Goal: Information Seeking & Learning: Learn about a topic

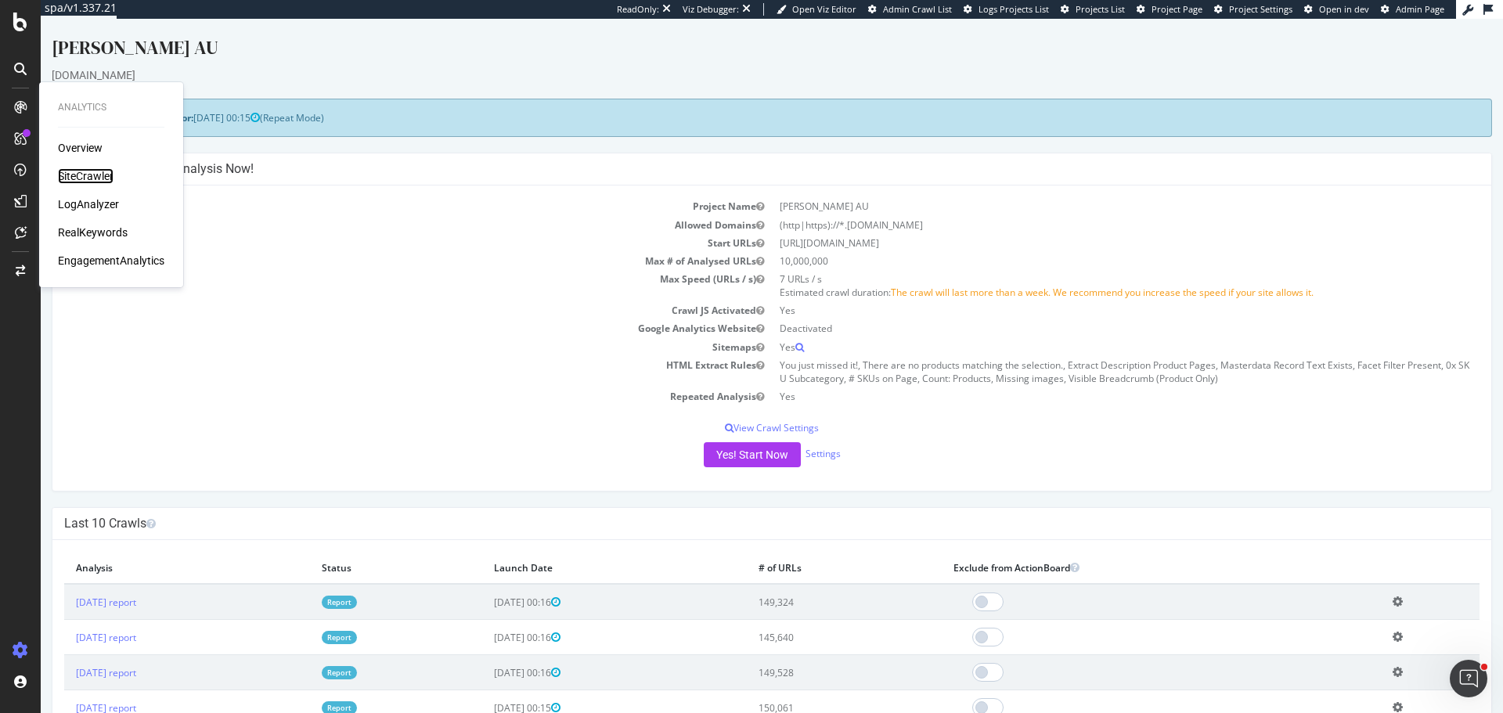
click at [99, 172] on div "SiteCrawler" at bounding box center [86, 176] width 56 height 16
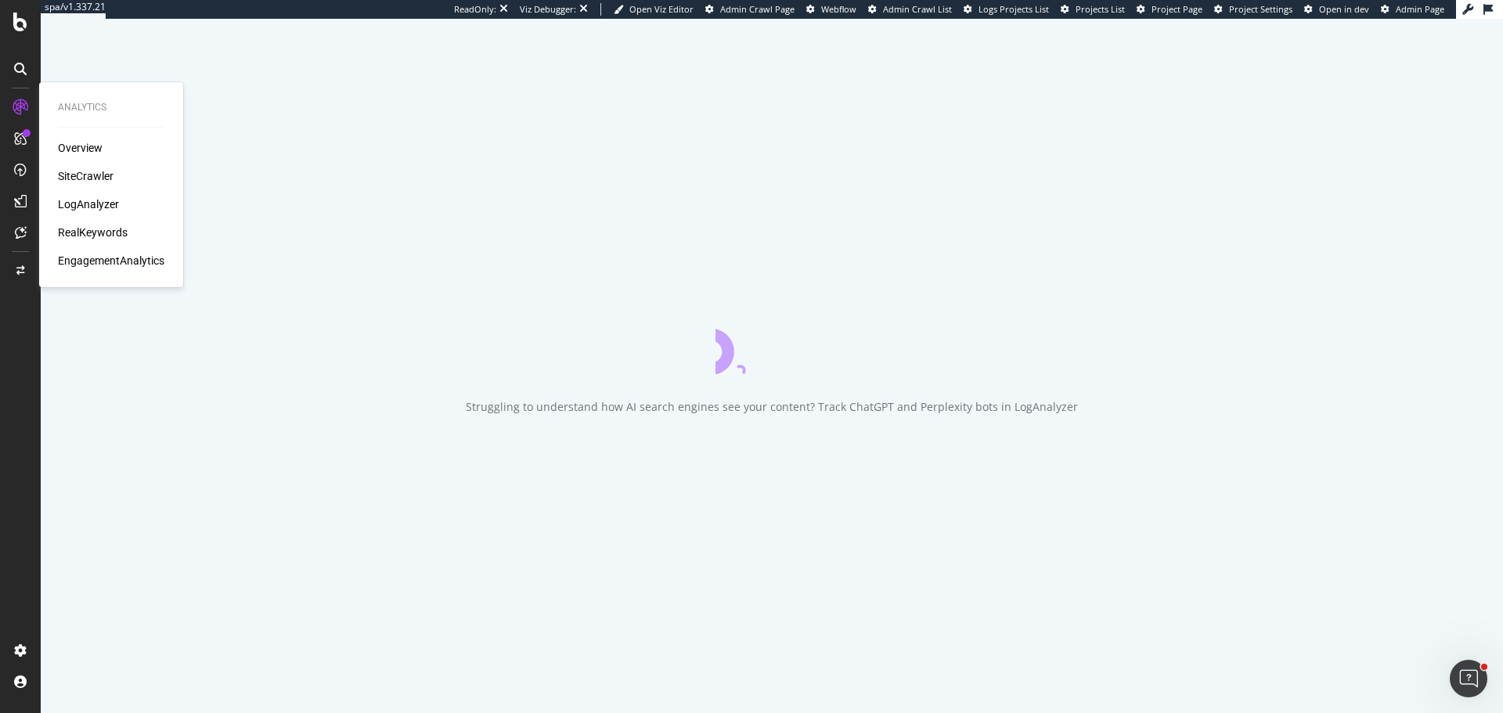
click at [99, 204] on div "LogAnalyzer" at bounding box center [88, 205] width 61 height 16
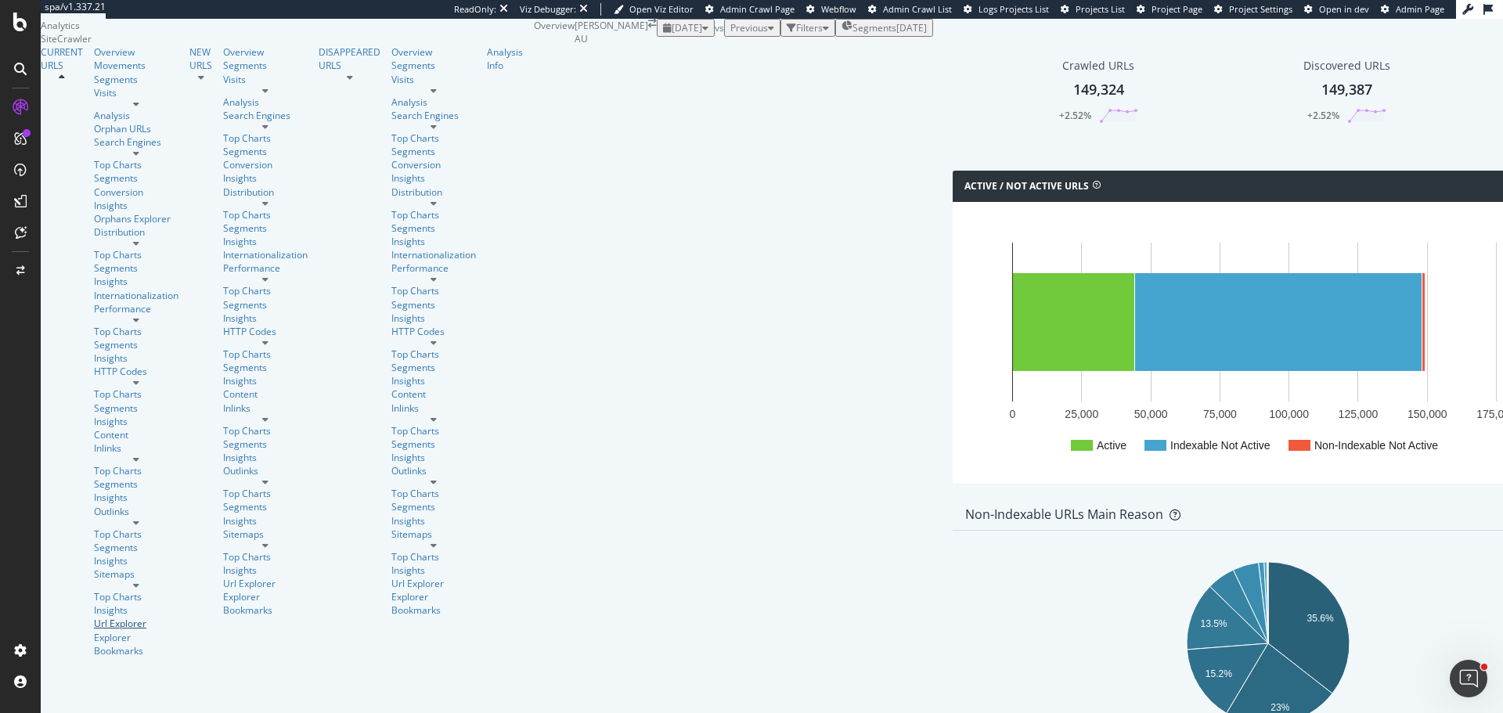
click at [94, 617] on div "Url Explorer" at bounding box center [136, 623] width 85 height 13
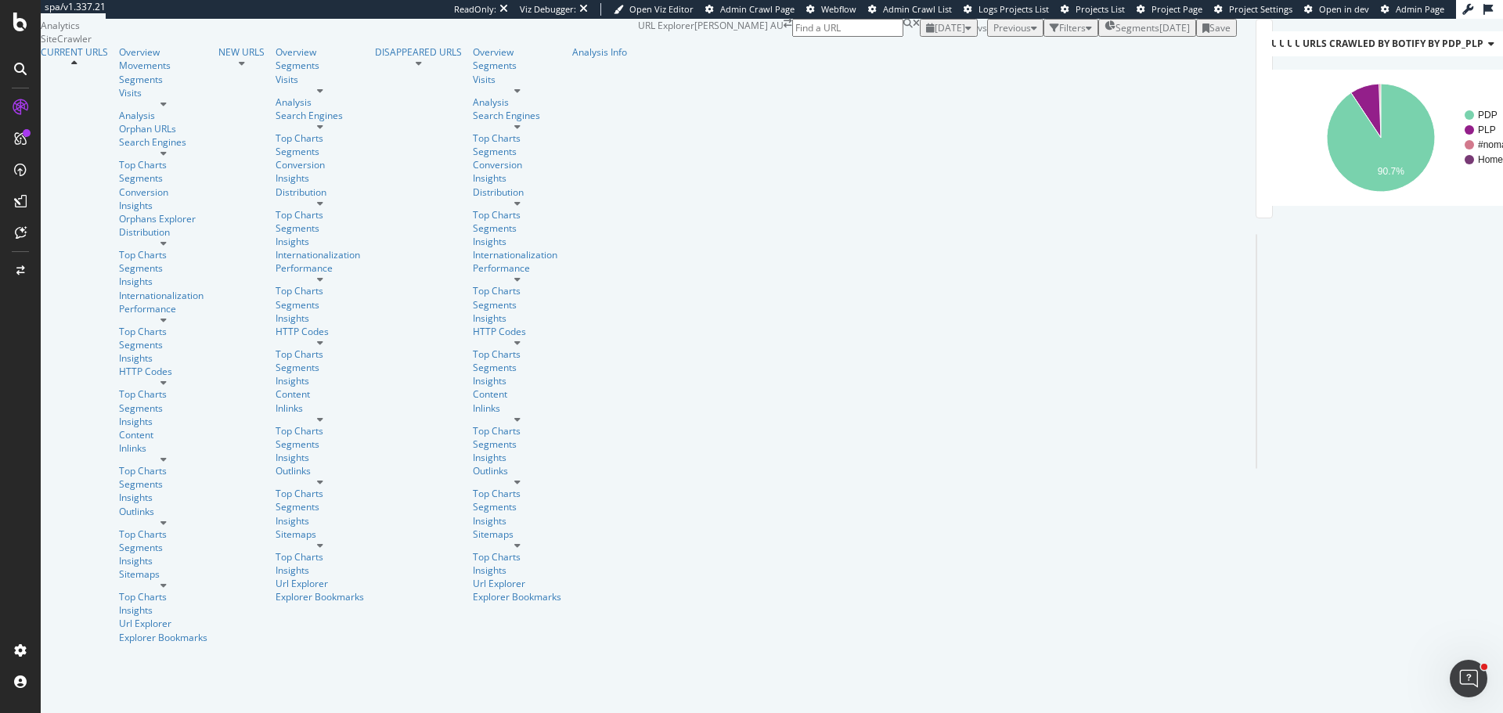
click at [904, 37] on input at bounding box center [847, 28] width 111 height 18
click at [904, 37] on input "[URL][DOMAIN_NAME]" at bounding box center [847, 28] width 111 height 18
paste input "wearables/apple-watch"
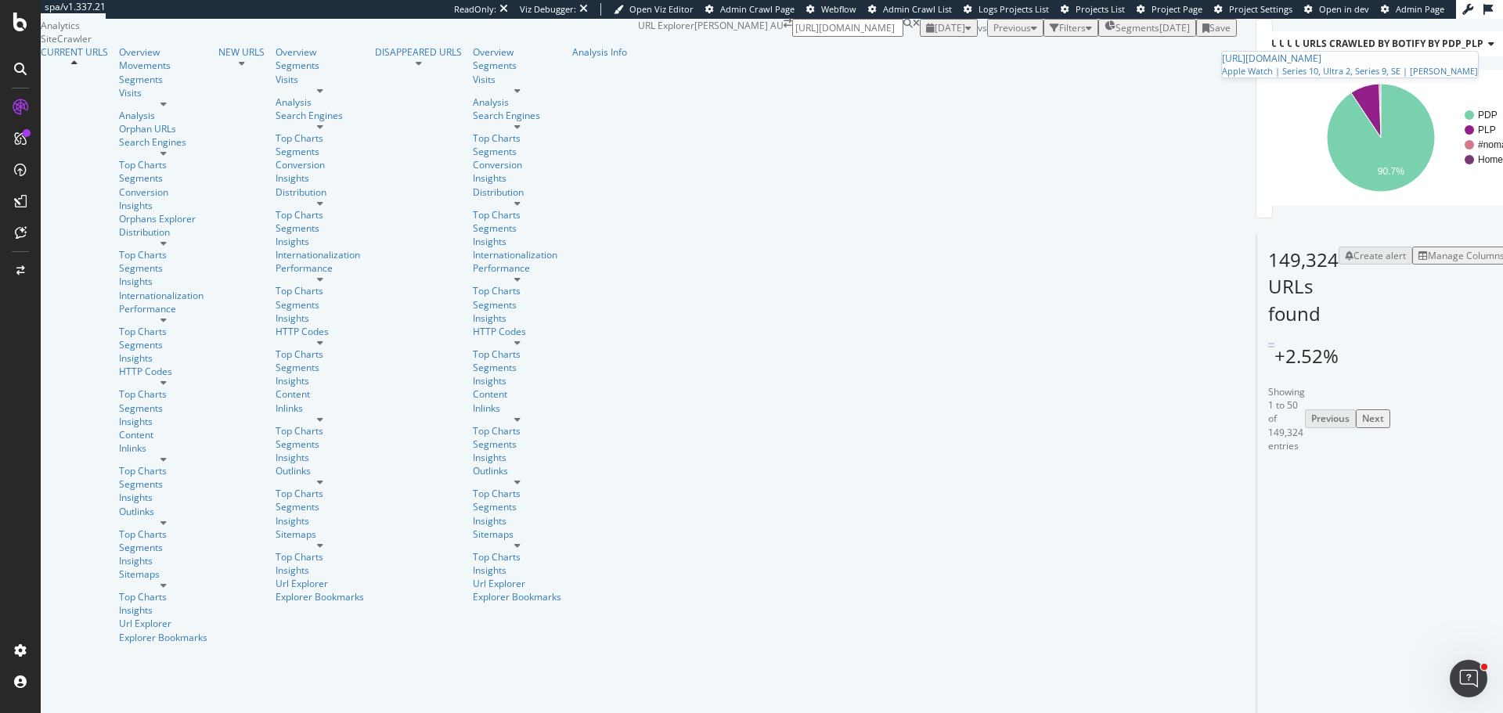
type input "https://www.harveynorman.com.au/phones-accessories-gps/wearables/apple-watch"
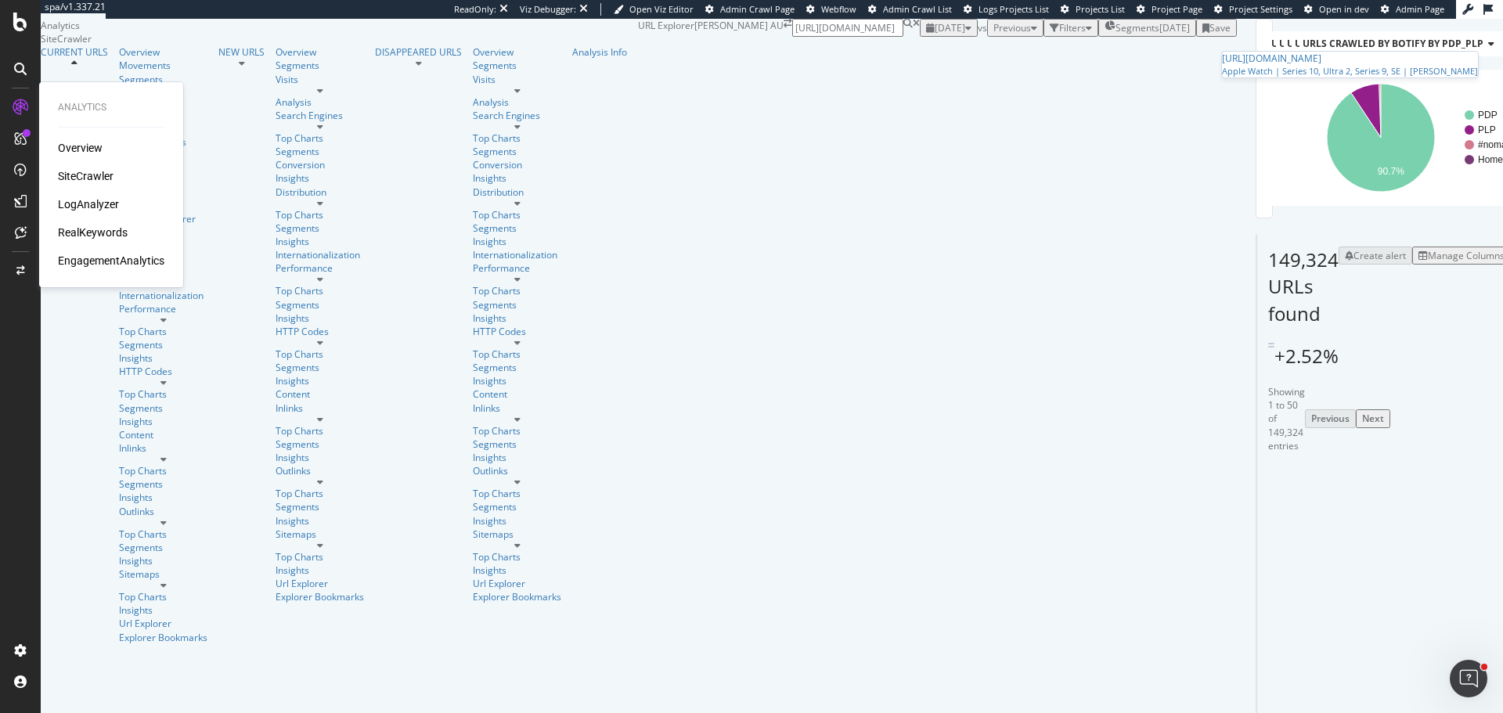
drag, startPoint x: 82, startPoint y: 226, endPoint x: 128, endPoint y: 172, distance: 71.1
click at [82, 226] on div "RealKeywords" at bounding box center [93, 233] width 70 height 16
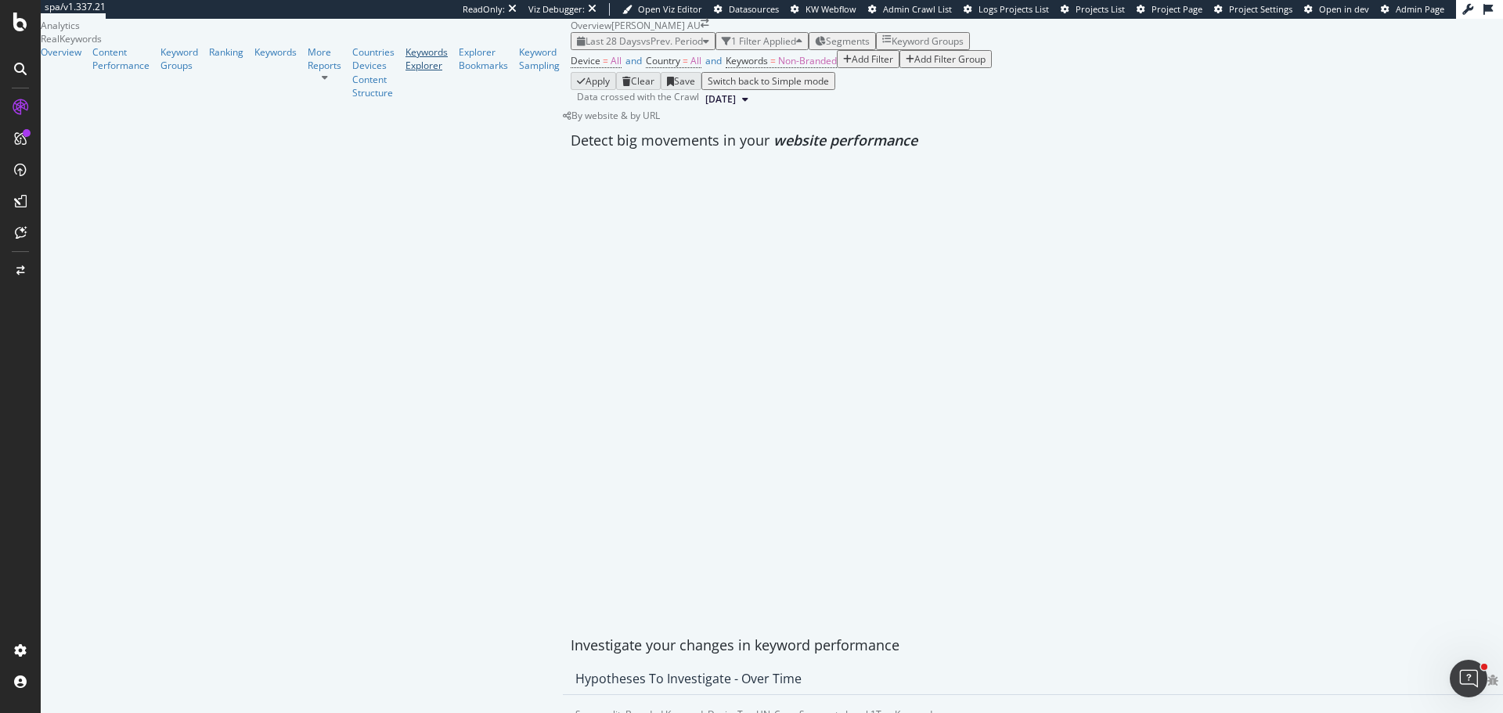
click at [406, 72] on div "Keywords Explorer" at bounding box center [427, 58] width 42 height 27
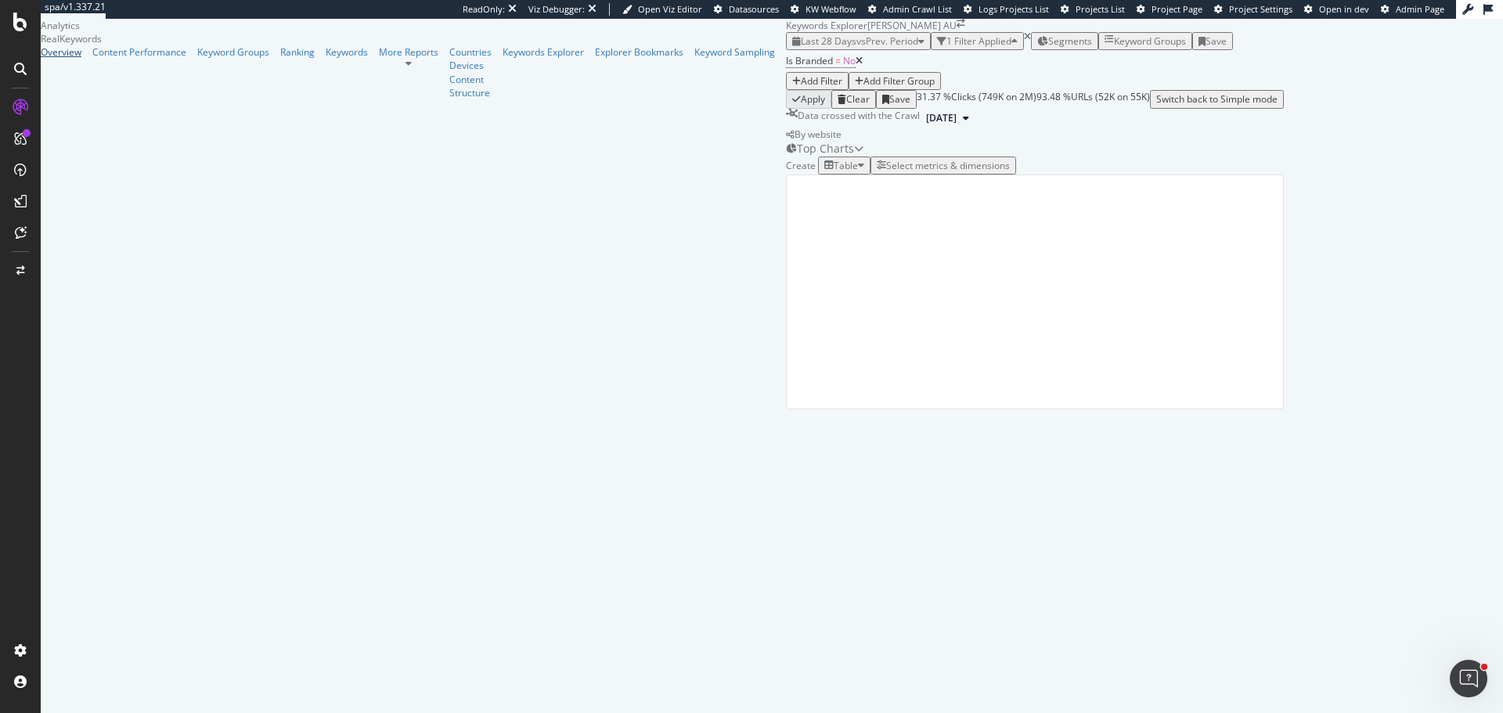
click at [76, 59] on div "Overview" at bounding box center [61, 51] width 41 height 13
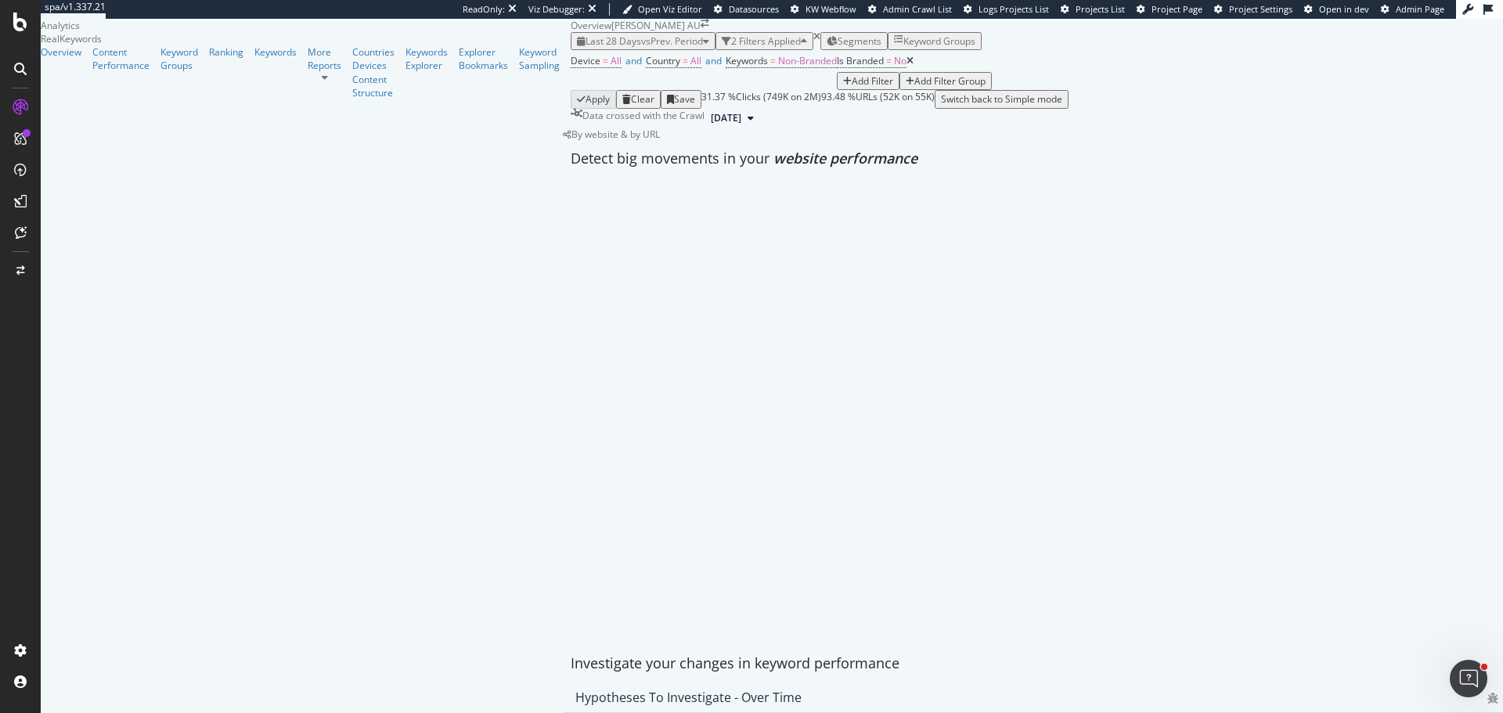
click at [907, 66] on icon at bounding box center [910, 60] width 7 height 9
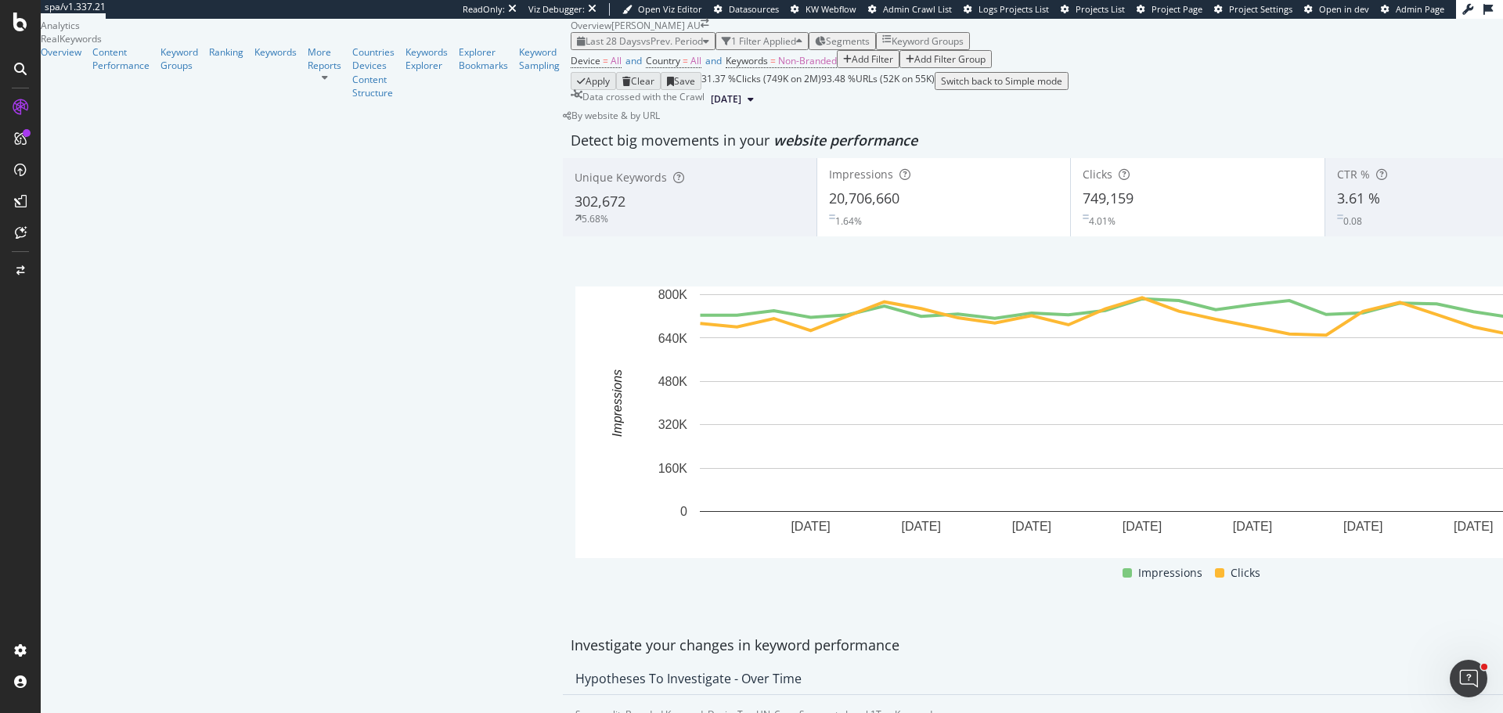
click at [852, 66] on div "Add Filter" at bounding box center [872, 58] width 41 height 13
click at [192, 144] on icon at bounding box center [189, 139] width 5 height 9
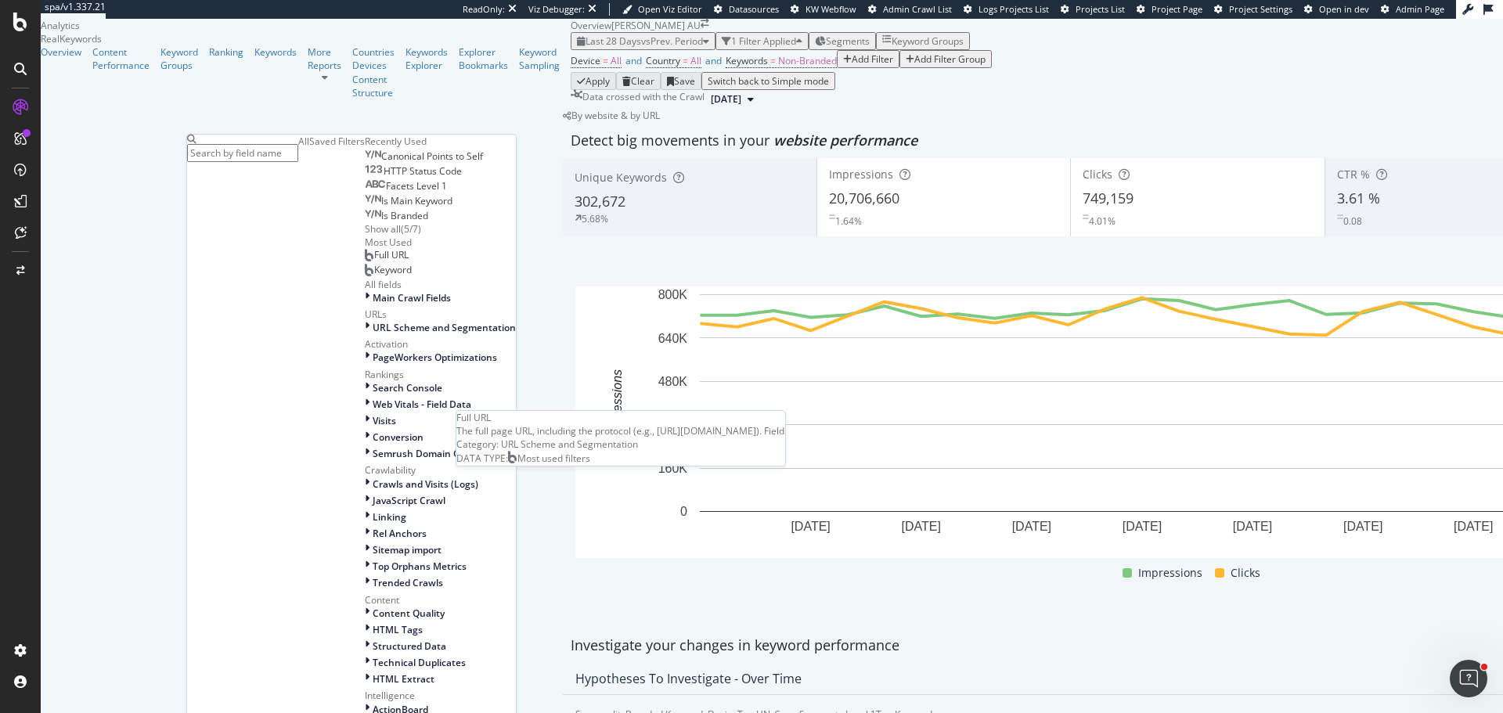
click at [365, 262] on div "Full URL" at bounding box center [387, 255] width 44 height 13
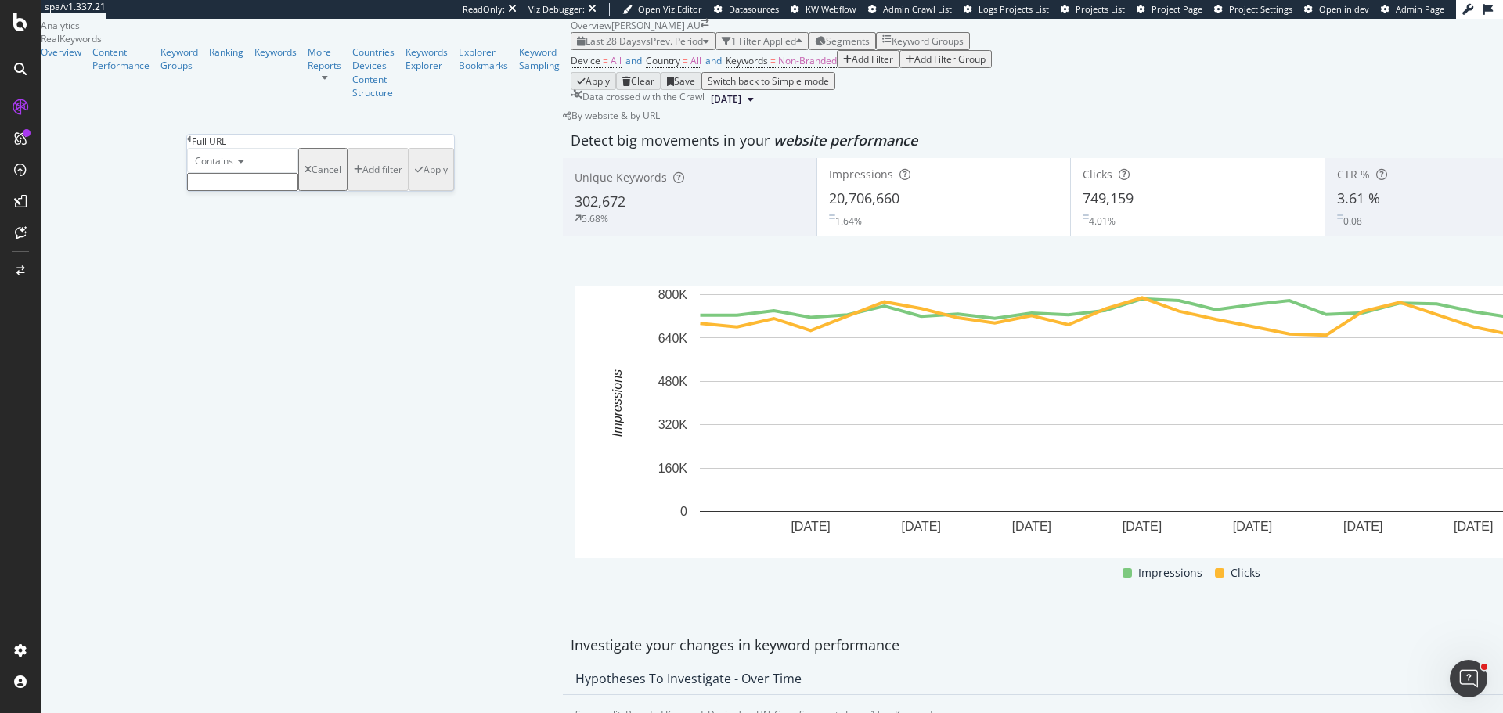
click at [242, 191] on input "text" at bounding box center [242, 182] width 111 height 18
paste input "[URL][DOMAIN_NAME]"
type input "[URL][DOMAIN_NAME]"
click at [424, 181] on div "Apply" at bounding box center [436, 174] width 24 height 13
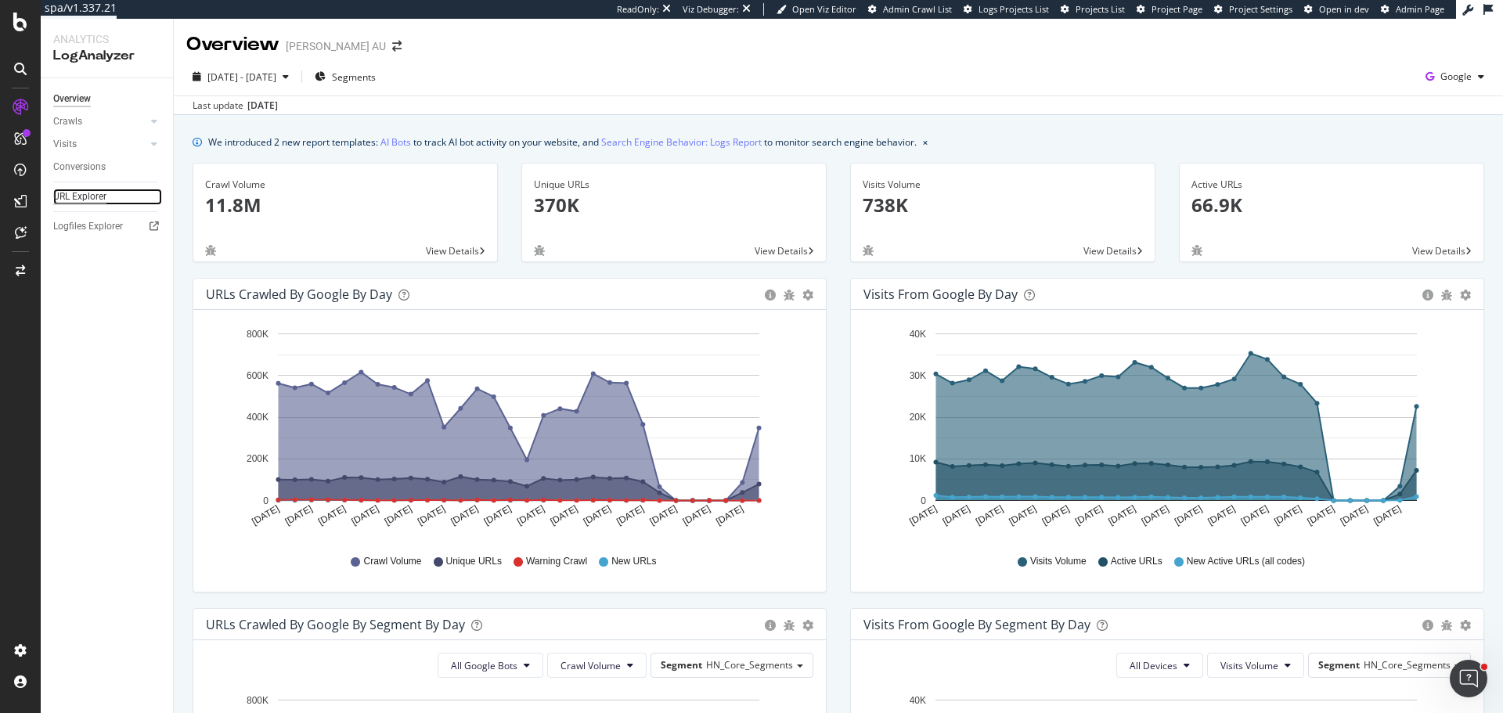
click at [98, 197] on div "URL Explorer" at bounding box center [79, 197] width 53 height 16
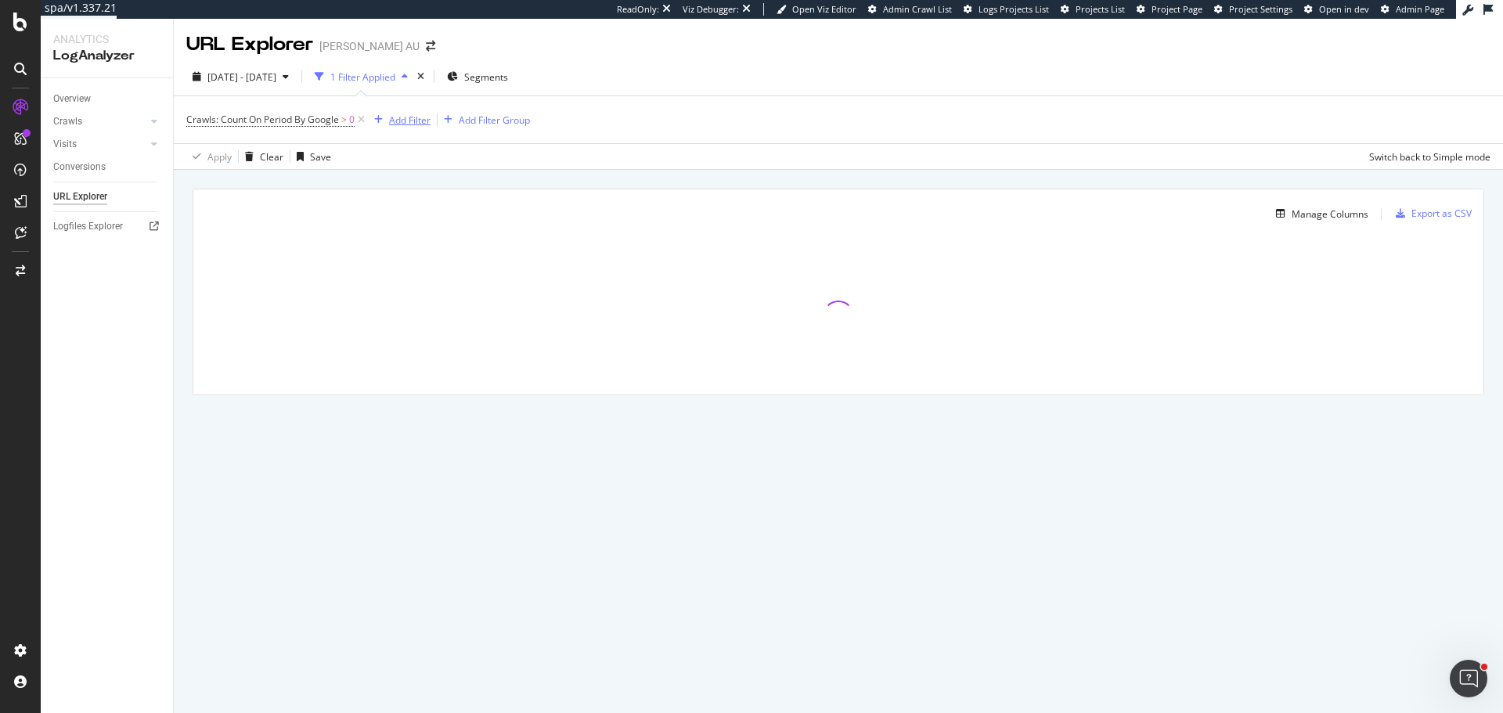
click at [401, 115] on div "Add Filter" at bounding box center [409, 120] width 41 height 13
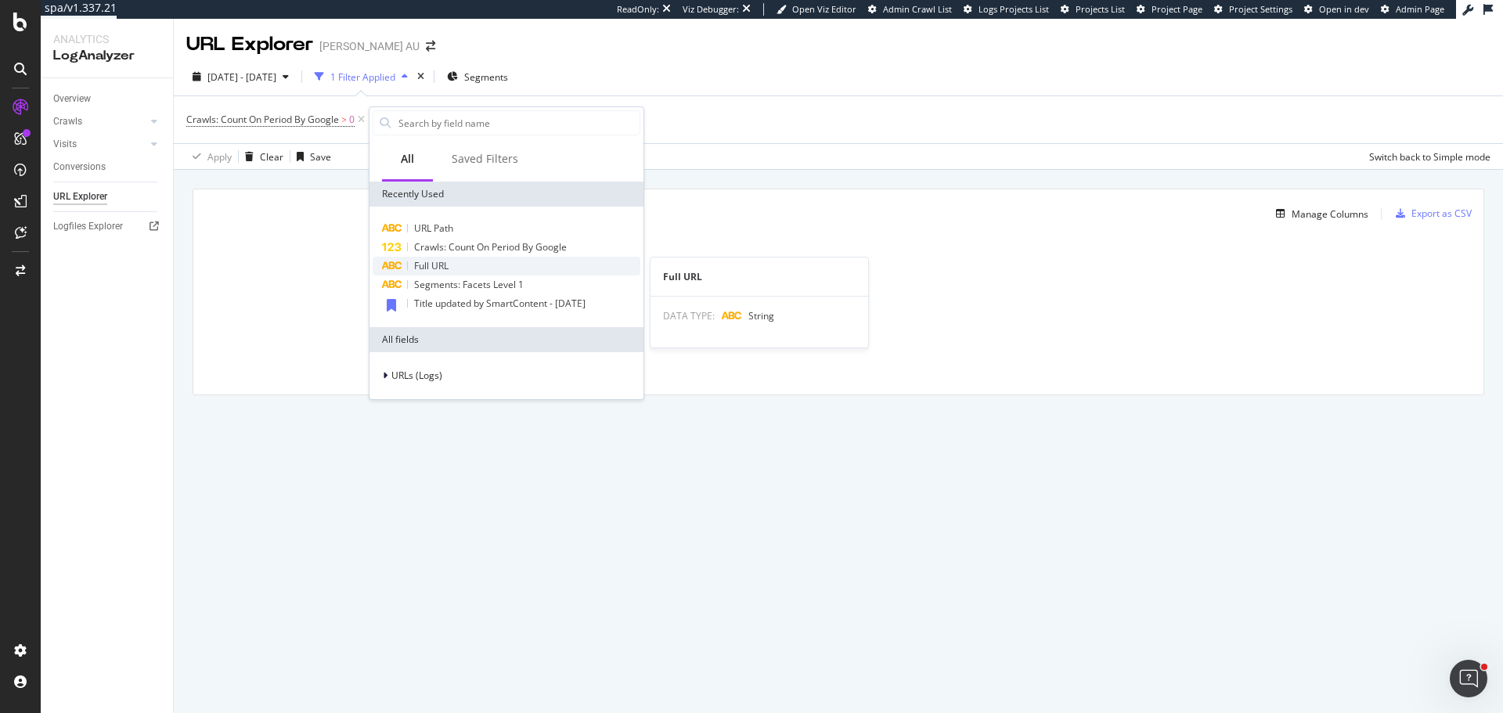
click at [460, 265] on div "Full URL" at bounding box center [507, 266] width 268 height 19
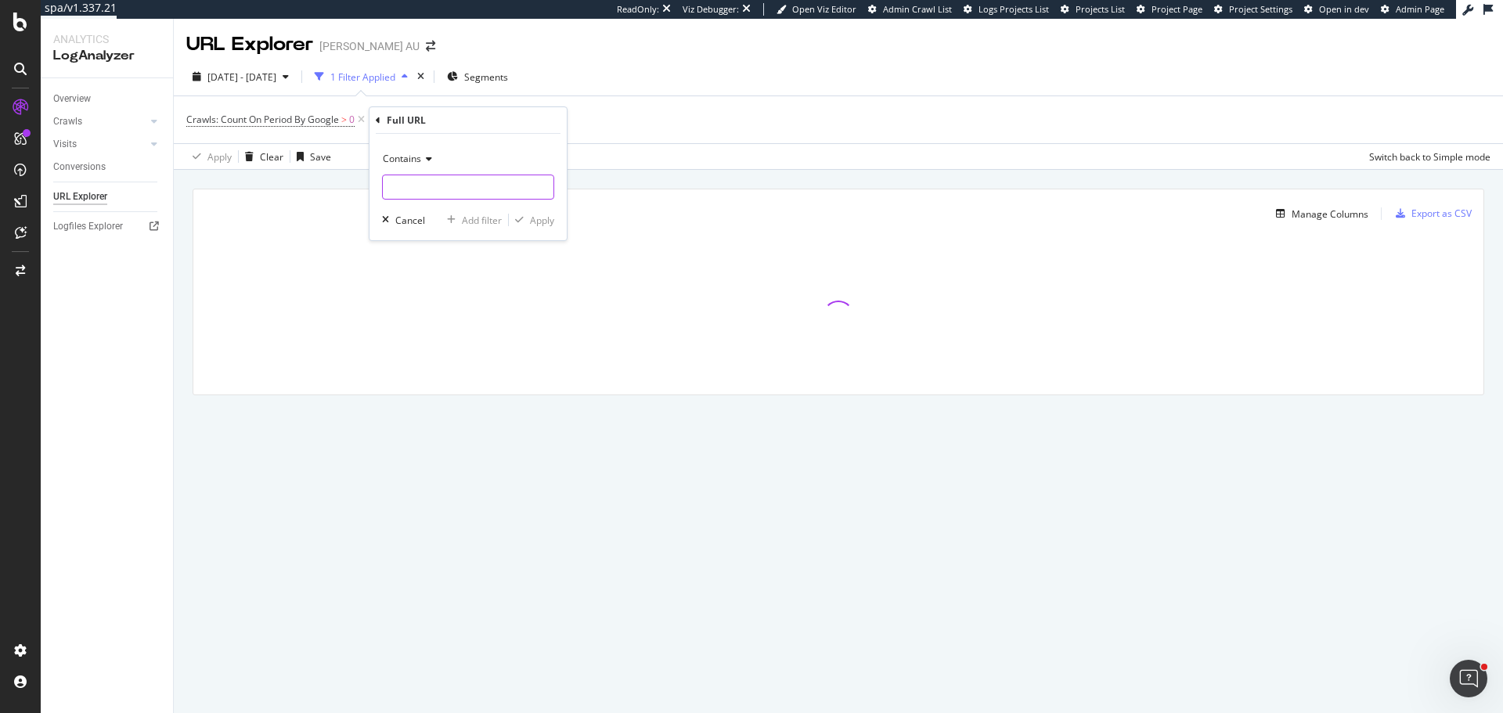
click at [433, 190] on input "text" at bounding box center [468, 187] width 171 height 25
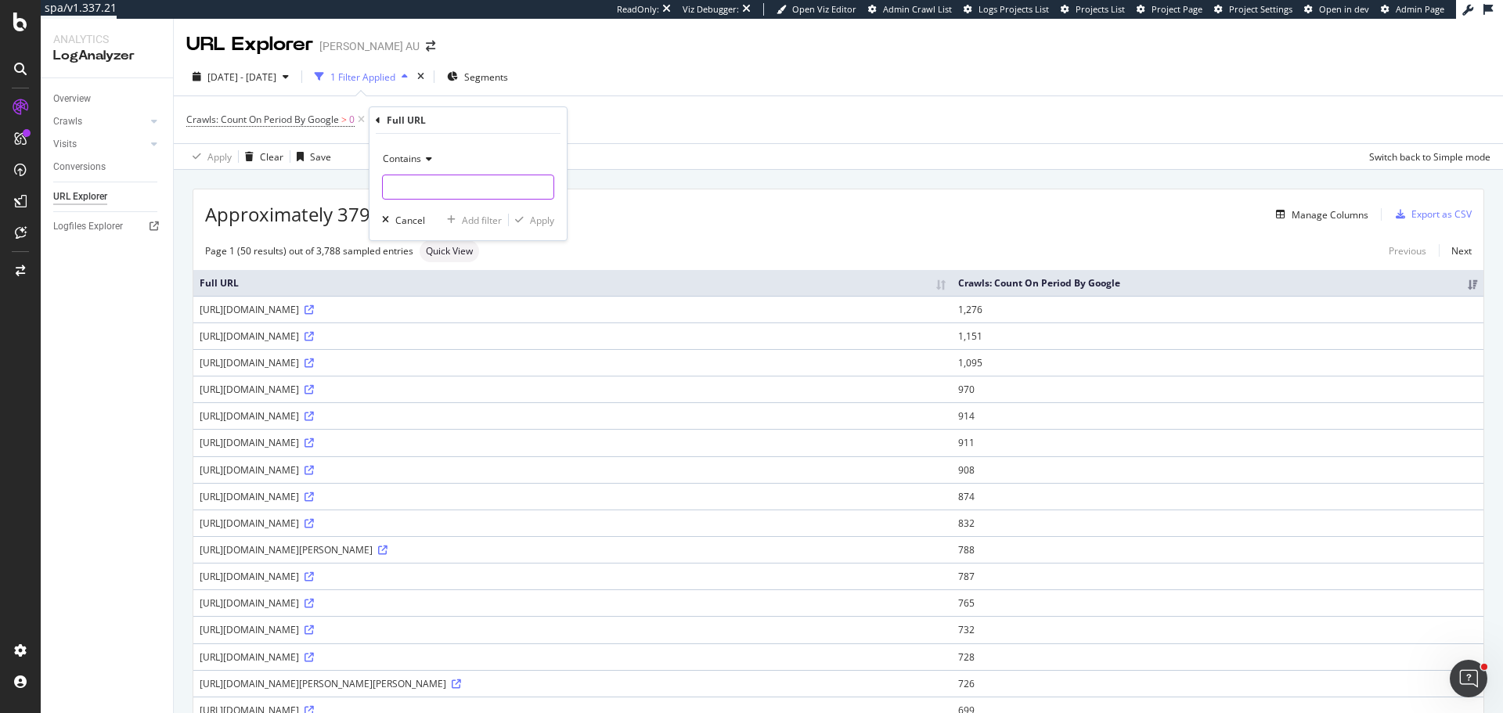
paste input "[URL][DOMAIN_NAME]"
type input "[URL][DOMAIN_NAME]"
click at [538, 224] on div "Apply" at bounding box center [542, 220] width 24 height 13
